Goal: Task Accomplishment & Management: Use online tool/utility

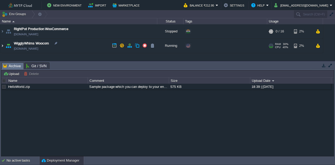
click at [1, 46] on img at bounding box center [2, 46] width 4 height 14
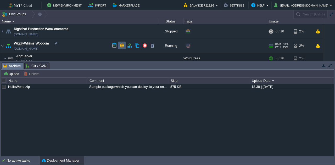
click at [120, 45] on button "button" at bounding box center [122, 45] width 5 height 5
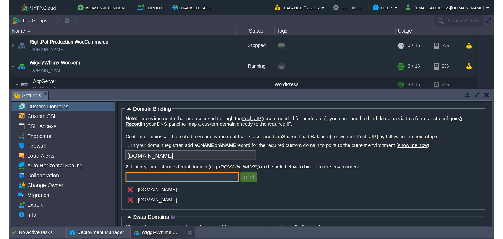
scroll to position [23, 0]
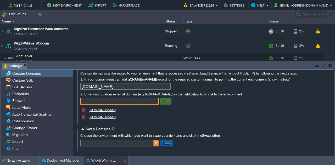
click at [157, 144] on img at bounding box center [156, 143] width 5 height 7
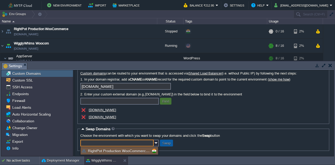
click at [220, 119] on div "Note: For environments that are accessed through the Public IP (recommended for…" at bounding box center [203, 90] width 246 height 62
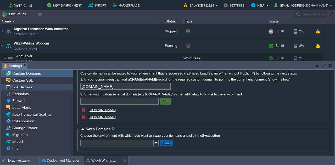
click at [17, 84] on div "SSH Access" at bounding box center [37, 87] width 72 height 7
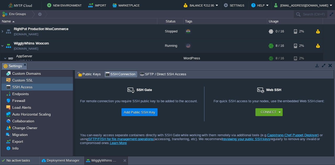
click at [26, 81] on span "Custom SSL" at bounding box center [22, 80] width 23 height 5
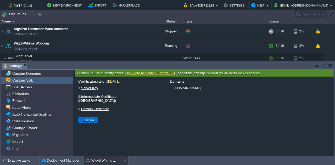
click at [91, 118] on button "Change" at bounding box center [88, 120] width 15 height 5
type input "Select File"
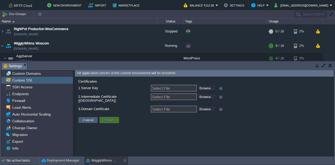
click at [90, 118] on button "Cancel" at bounding box center [88, 120] width 14 height 5
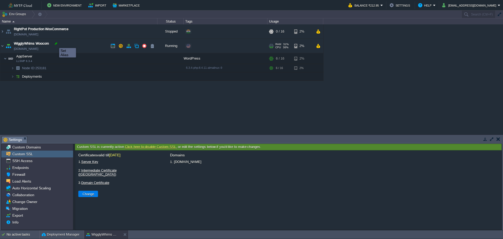
click at [55, 43] on div at bounding box center [56, 43] width 5 height 5
click at [8, 47] on img at bounding box center [8, 46] width 7 height 14
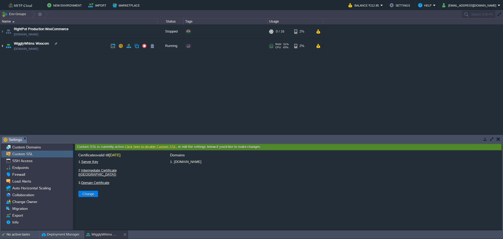
click at [4, 46] on img at bounding box center [2, 46] width 4 height 14
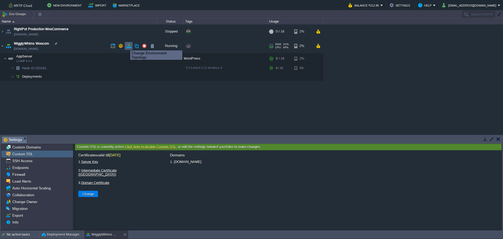
click at [128, 46] on button "button" at bounding box center [128, 45] width 5 height 5
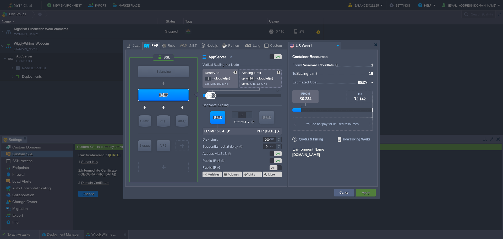
click at [256, 78] on div at bounding box center [256, 78] width 2 height 0
click at [257, 77] on div at bounding box center [255, 77] width 3 height 2
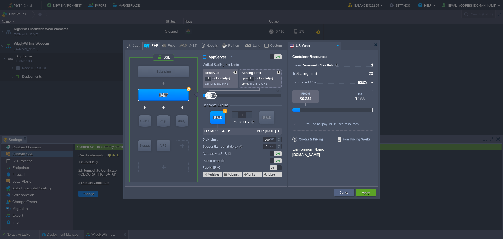
click at [257, 77] on div at bounding box center [255, 77] width 3 height 2
type input "24"
click at [257, 77] on div at bounding box center [255, 77] width 3 height 2
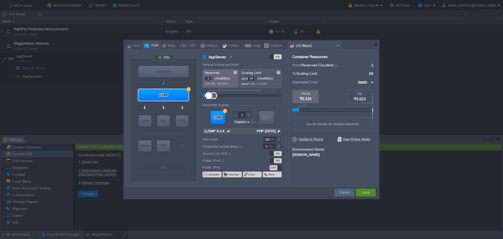
click at [371, 193] on div "Apply" at bounding box center [366, 192] width 12 height 8
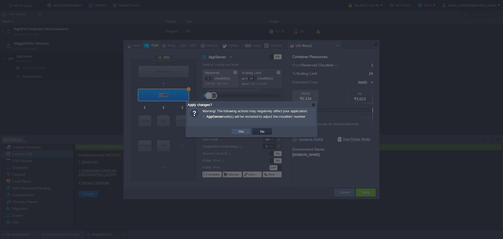
click at [242, 132] on button "Yes" at bounding box center [240, 131] width 9 height 5
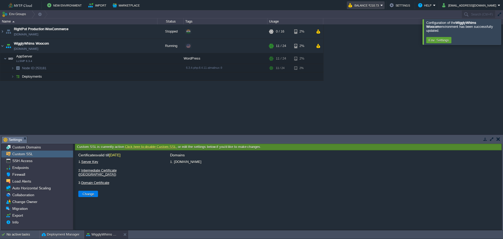
click at [380, 6] on button "Balance ₹210.73" at bounding box center [364, 5] width 32 height 6
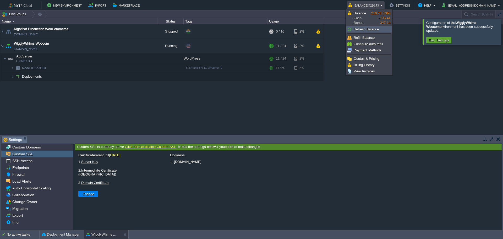
click at [373, 27] on span "Refresh Balance" at bounding box center [365, 29] width 25 height 4
